Goal: Navigation & Orientation: Understand site structure

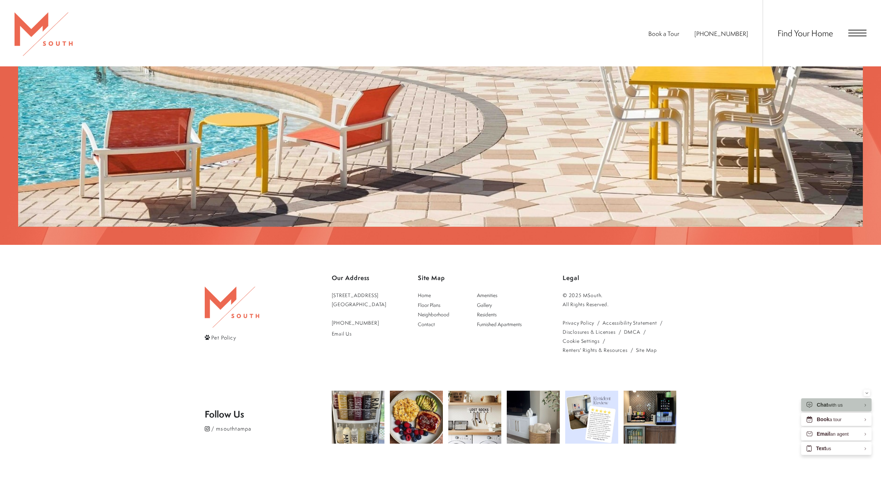
scroll to position [1734, 0]
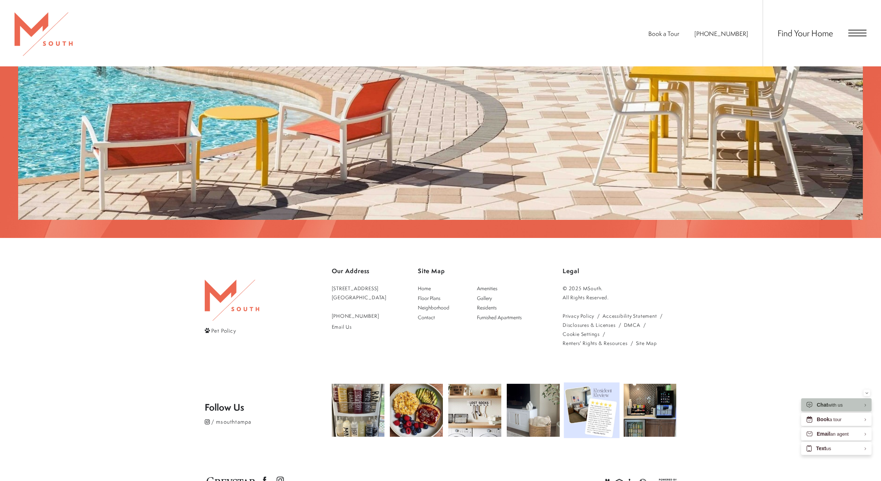
click at [584, 383] on img at bounding box center [592, 411] width 56 height 56
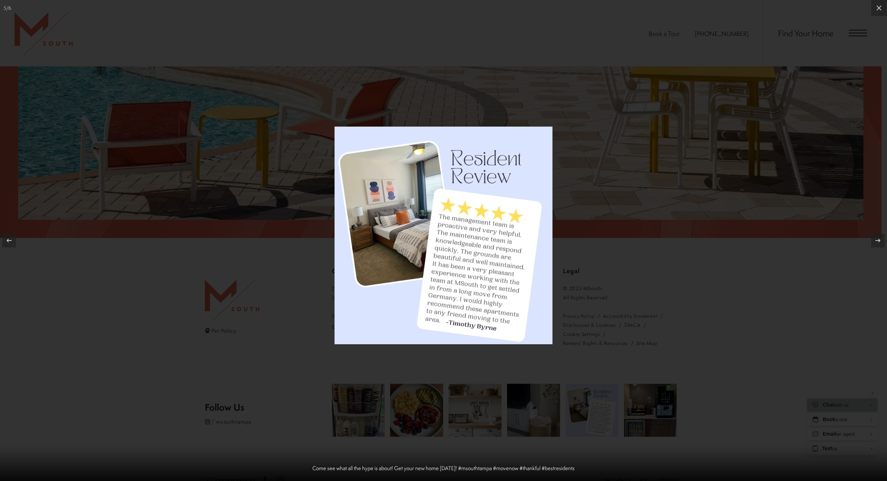
click at [591, 335] on div at bounding box center [443, 240] width 887 height 481
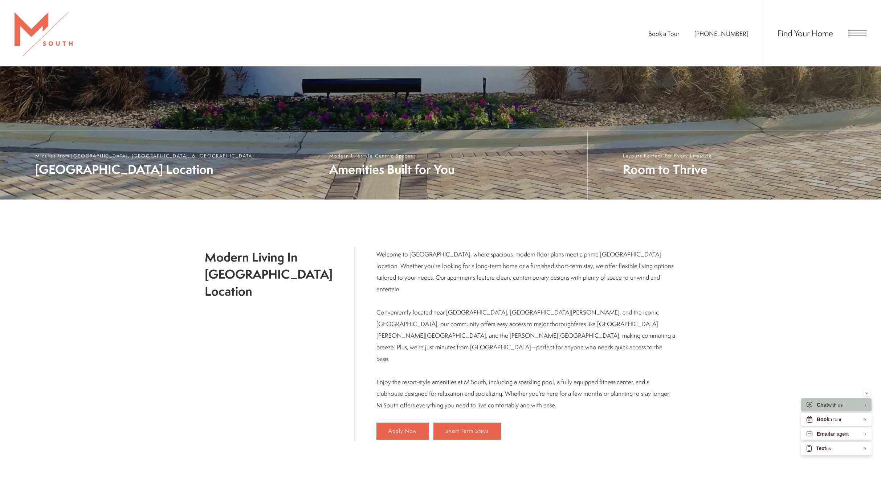
scroll to position [380, 0]
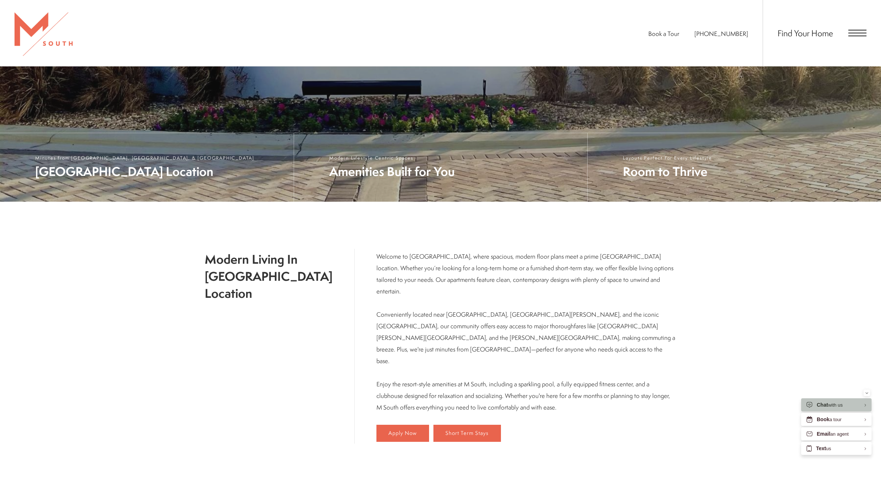
click at [850, 33] on span "Open Menu" at bounding box center [857, 33] width 18 height 1
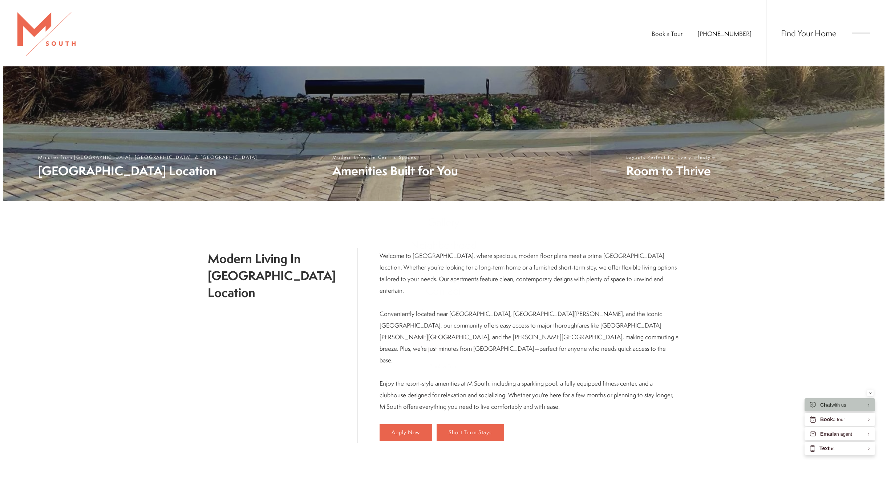
scroll to position [0, 0]
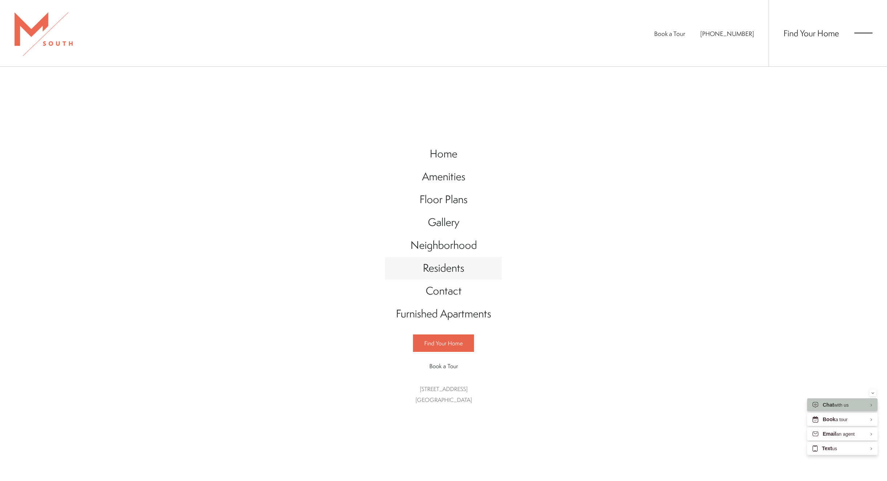
click at [449, 270] on span "Residents" at bounding box center [443, 268] width 41 height 15
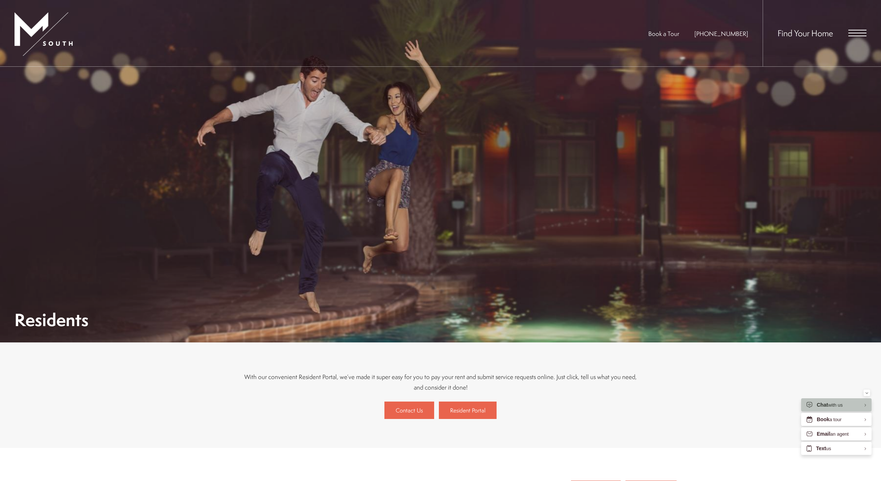
click at [854, 36] on span "Open Menu" at bounding box center [857, 36] width 18 height 1
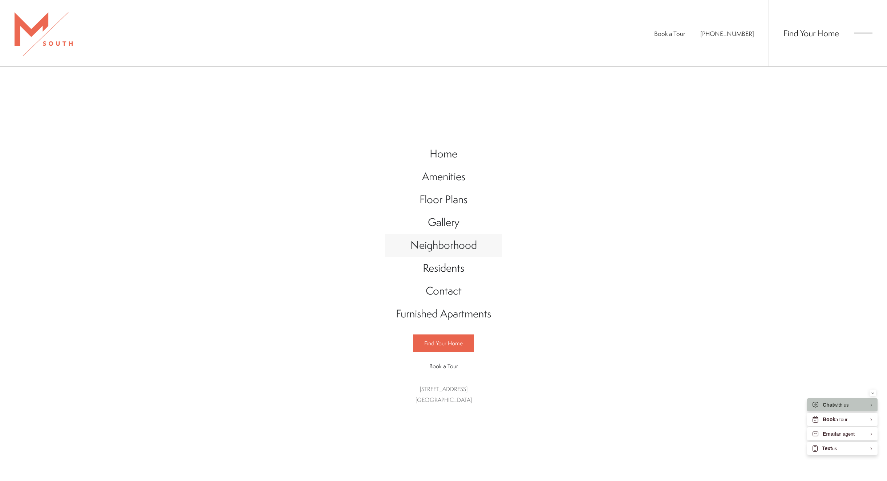
click at [468, 244] on span "Neighborhood" at bounding box center [443, 245] width 66 height 15
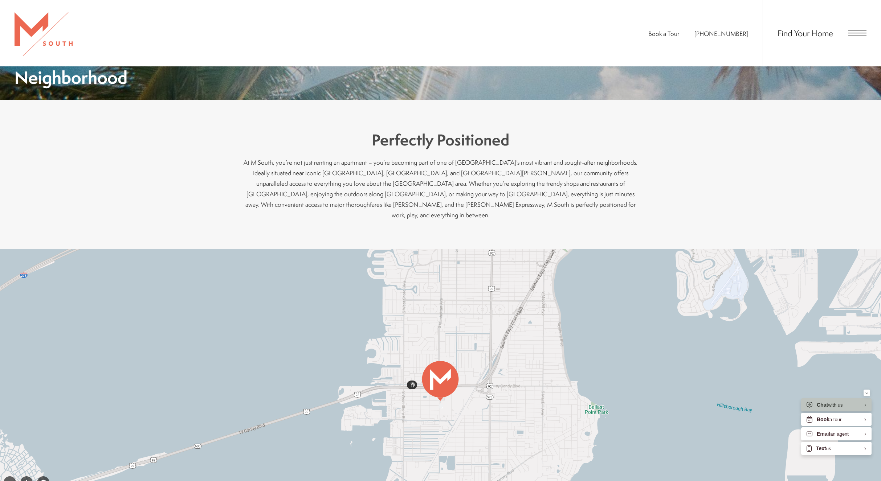
scroll to position [243, 0]
click at [855, 41] on div "Find Your Home" at bounding box center [815, 33] width 104 height 66
click at [855, 37] on div "Find Your Home" at bounding box center [815, 33] width 104 height 66
click at [854, 34] on span "Open Menu" at bounding box center [857, 33] width 18 height 7
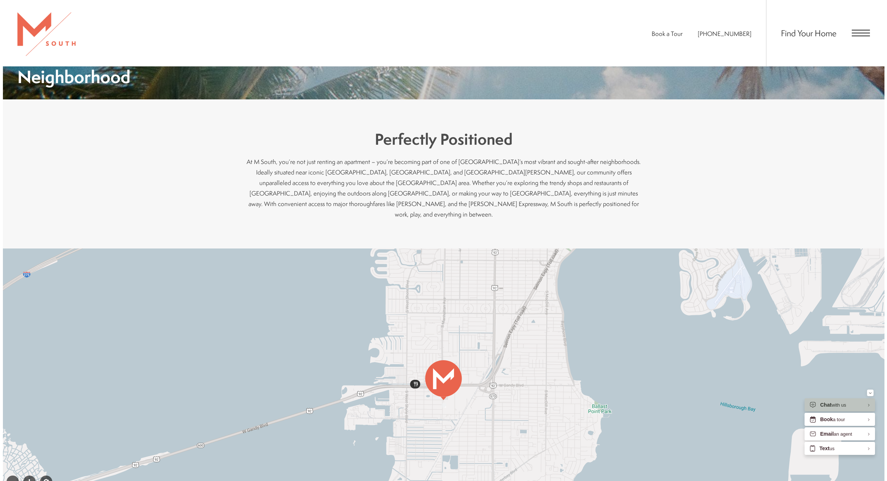
scroll to position [0, 0]
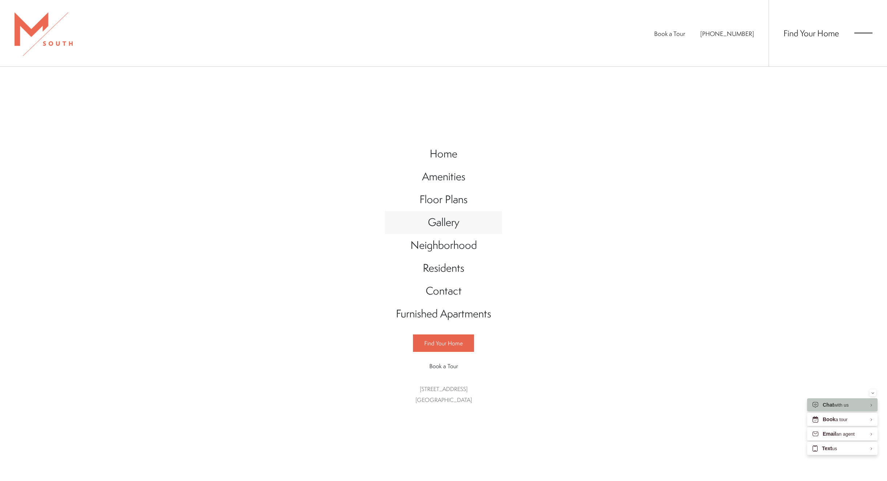
click at [449, 225] on span "Gallery" at bounding box center [444, 222] width 32 height 15
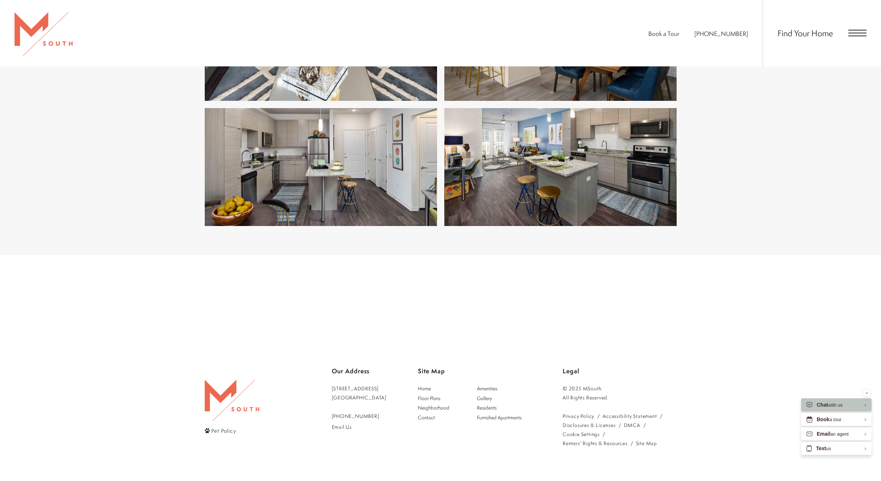
scroll to position [1689, 0]
